Goal: Task Accomplishment & Management: Complete application form

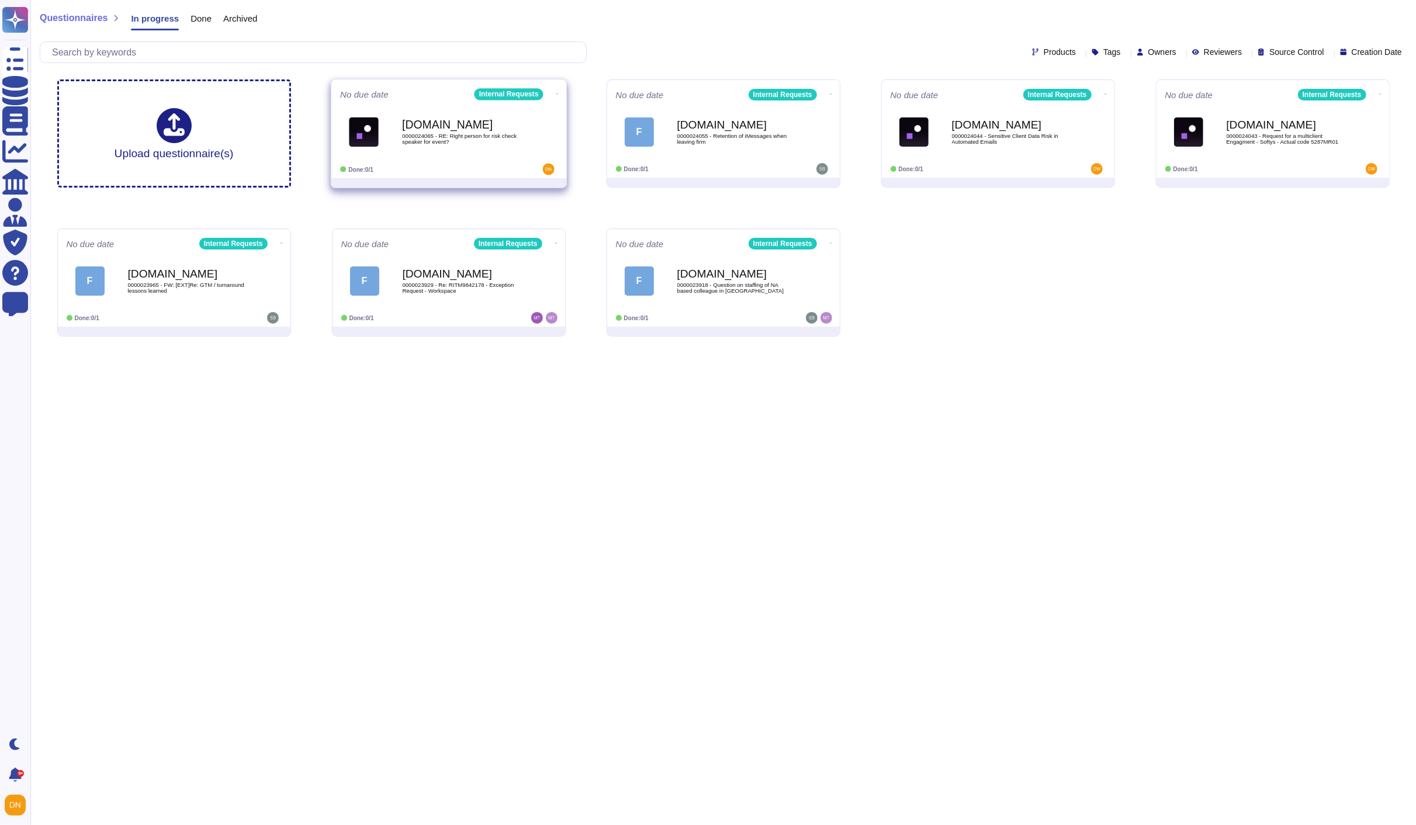
click at [437, 174] on div "Done: 0/1" at bounding box center [412, 170] width 145 height 12
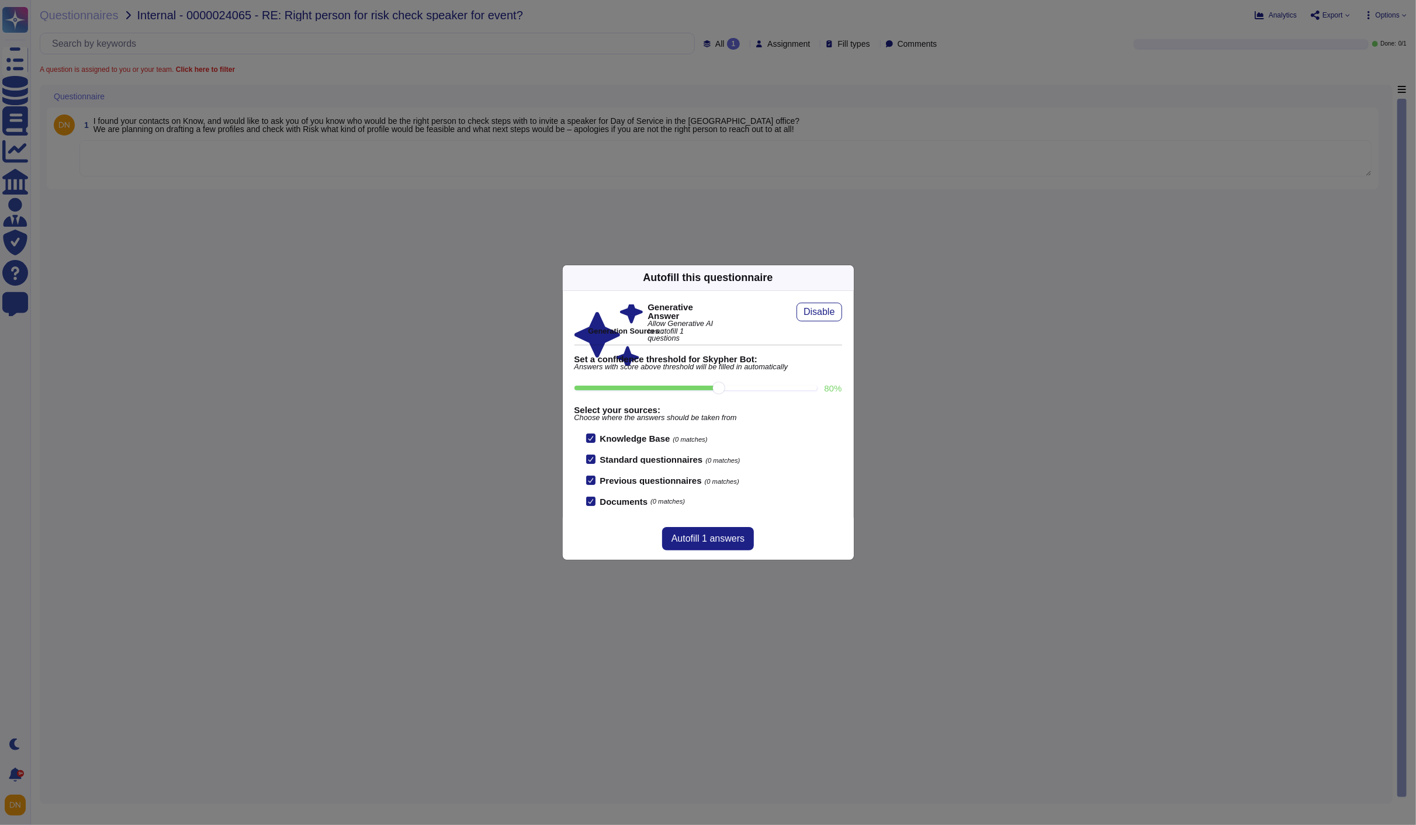
click at [76, 18] on div "Autofill this questionnaire Generative Answer Allow Generative AI to autofill 1…" at bounding box center [708, 412] width 1416 height 825
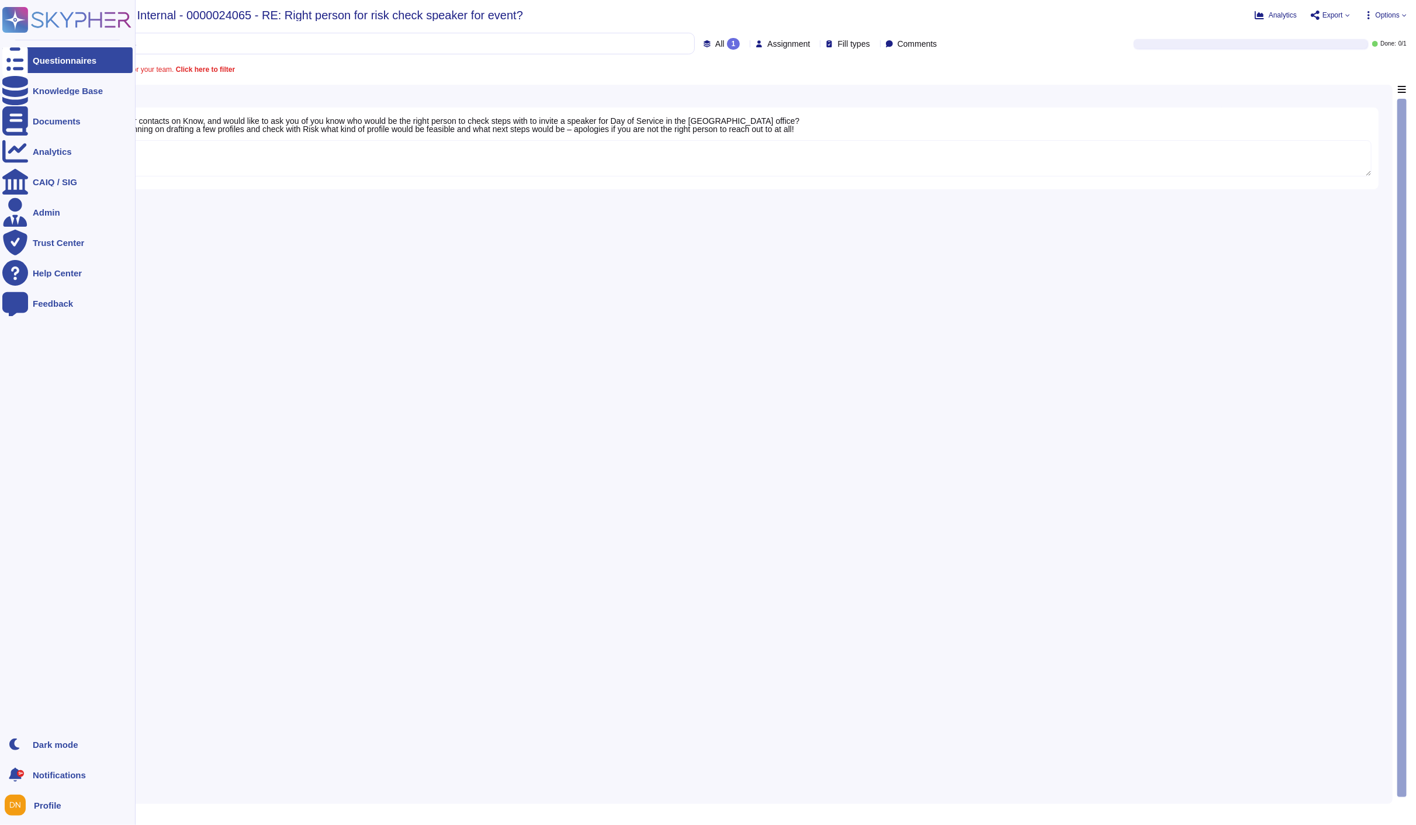
click at [25, 60] on div at bounding box center [15, 60] width 26 height 26
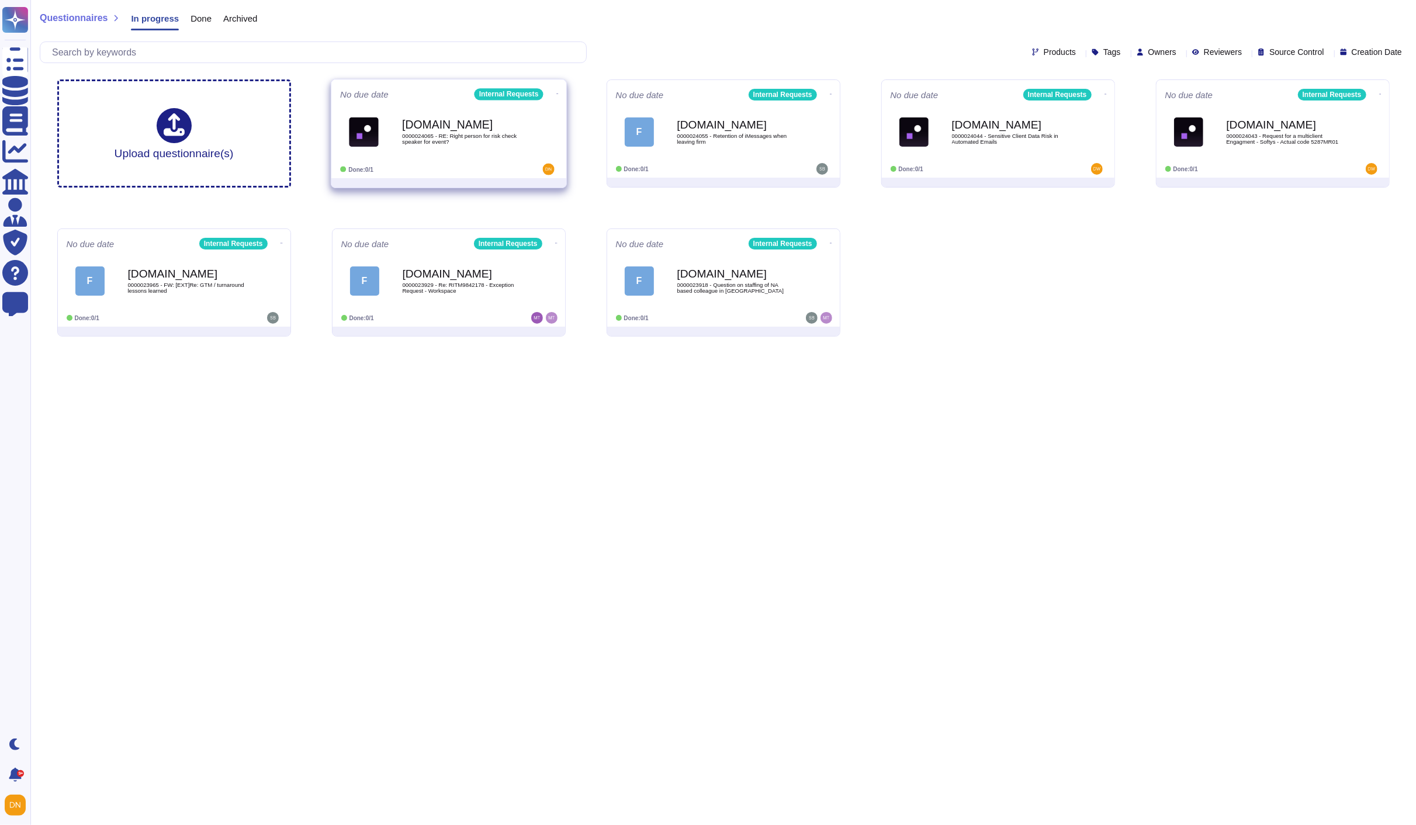
click at [556, 94] on icon at bounding box center [557, 94] width 2 height 1
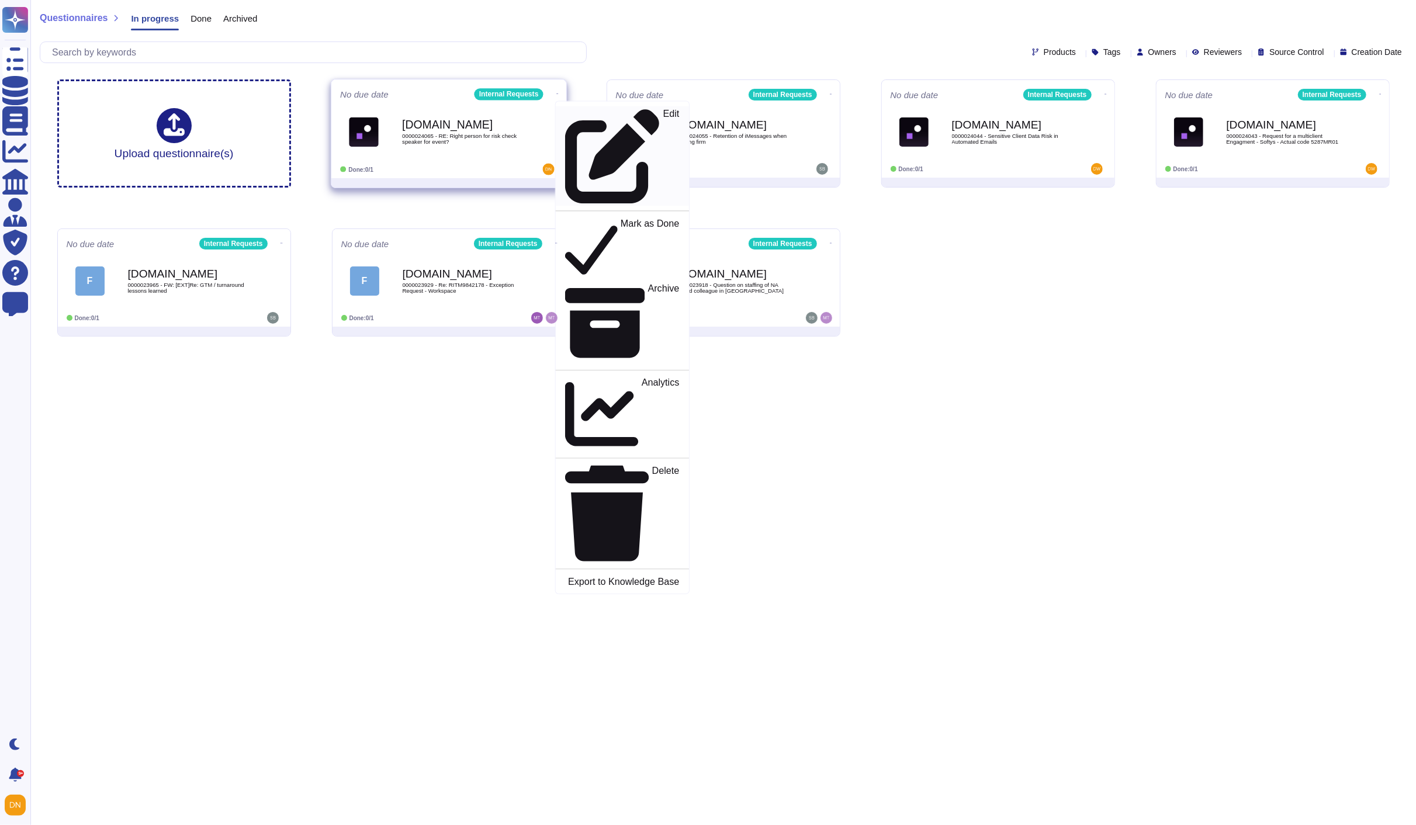
click at [663, 113] on p "Edit" at bounding box center [671, 156] width 16 height 95
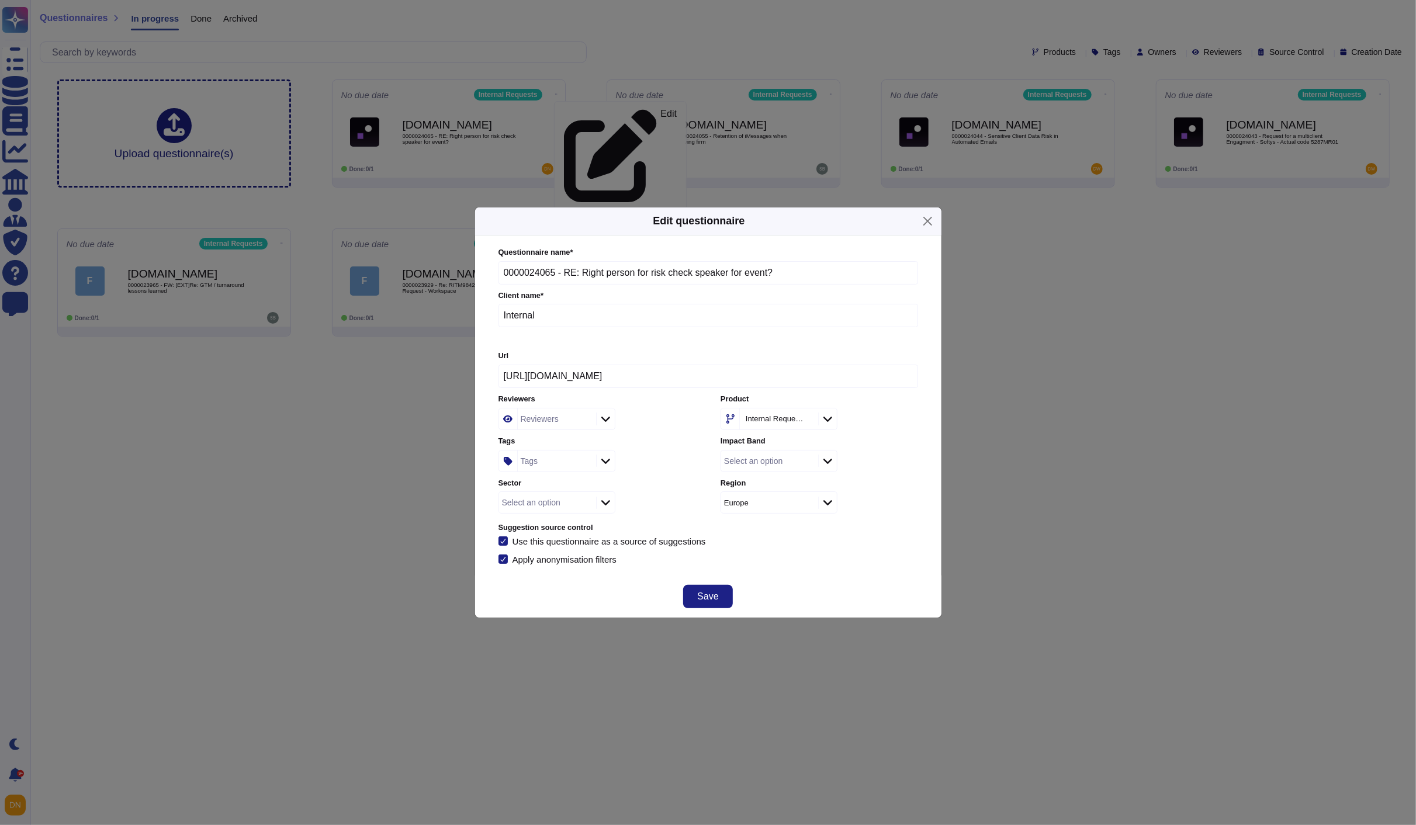
click at [577, 418] on div "Reviewers" at bounding box center [555, 419] width 75 height 21
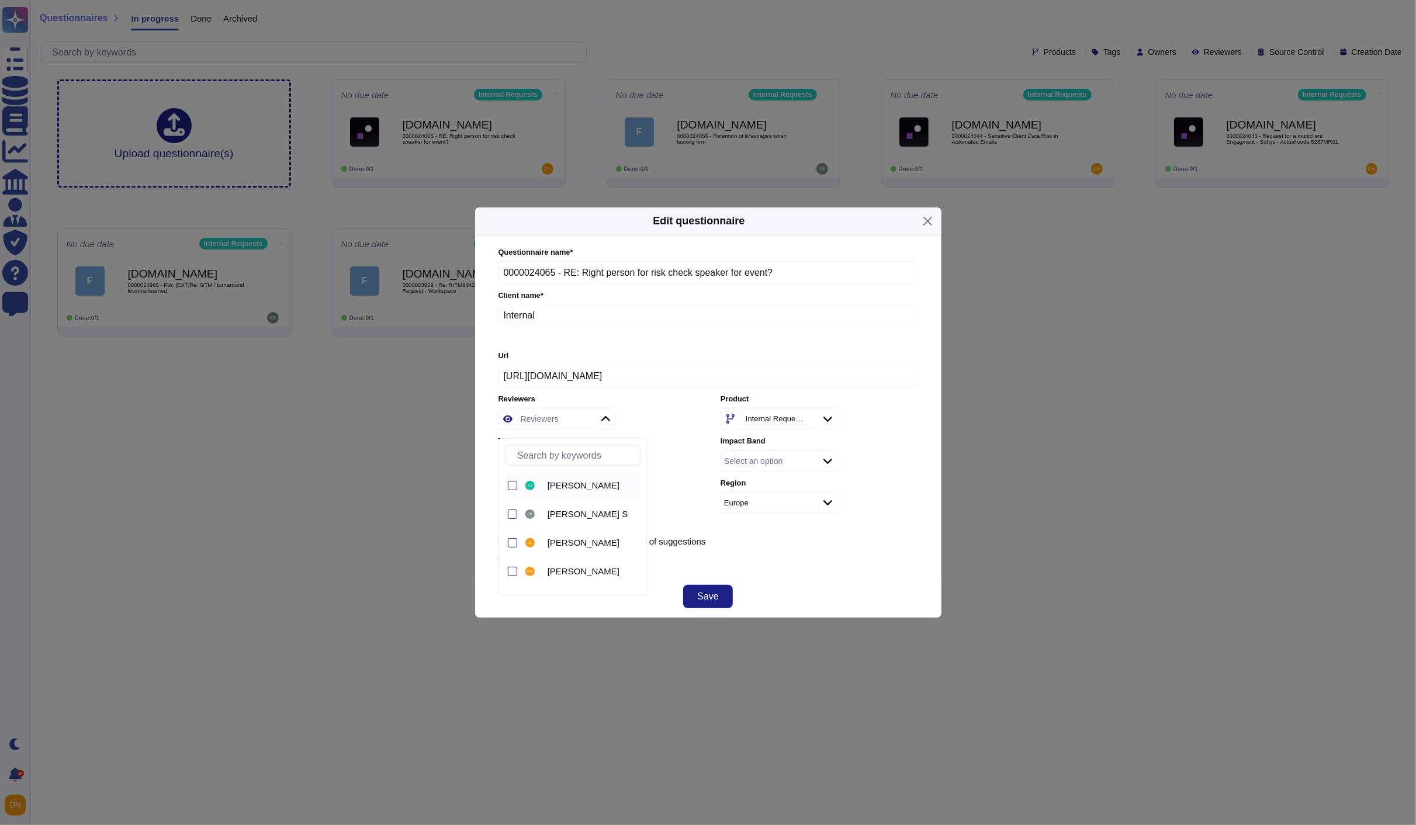
click at [576, 484] on span "[PERSON_NAME]" at bounding box center [584, 485] width 72 height 11
click at [708, 612] on div "Save" at bounding box center [708, 597] width 466 height 42
click at [705, 607] on button "Save" at bounding box center [707, 596] width 49 height 23
